Goal: Find specific page/section: Find specific page/section

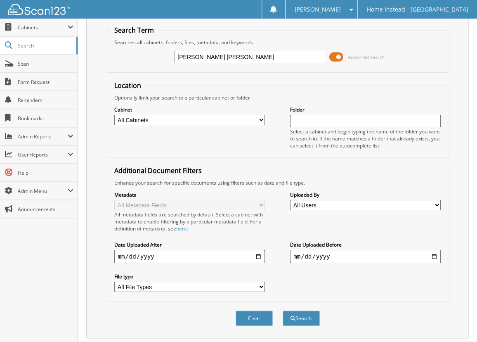
scroll to position [40, 0]
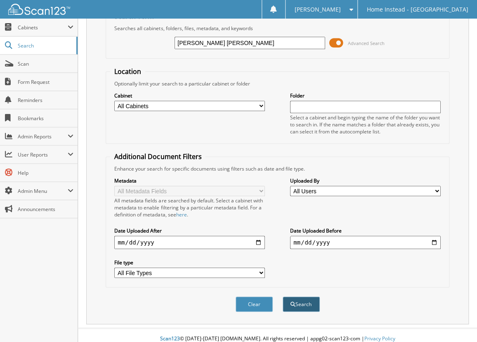
type input "[PERSON_NAME] [PERSON_NAME]"
click at [301, 297] on button "Search" at bounding box center [301, 304] width 37 height 15
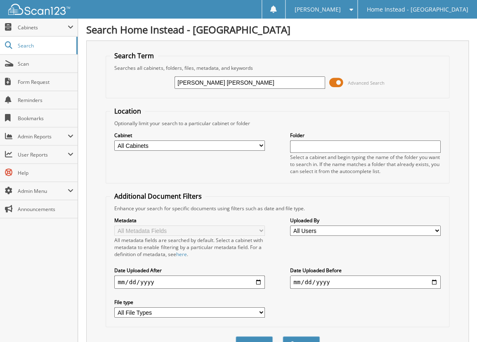
click at [200, 82] on input "[PERSON_NAME] [PERSON_NAME]" at bounding box center [250, 82] width 151 height 12
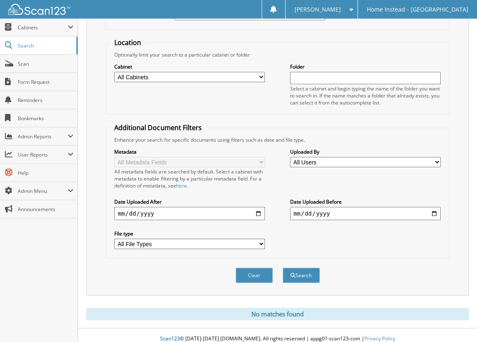
scroll to position [69, 0]
type input "[PERSON_NAME]"
click at [297, 269] on button "Search" at bounding box center [301, 274] width 37 height 15
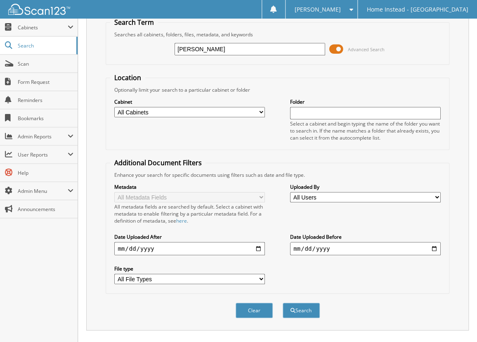
scroll to position [69, 0]
